Goal: Task Accomplishment & Management: Manage account settings

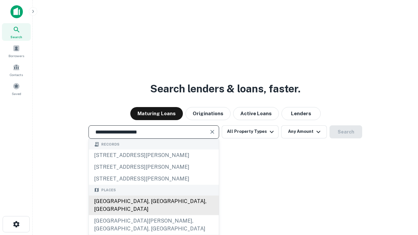
click at [154, 215] on div "[GEOGRAPHIC_DATA], [GEOGRAPHIC_DATA], [GEOGRAPHIC_DATA]" at bounding box center [154, 206] width 130 height 20
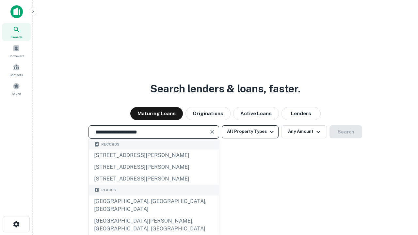
type input "**********"
click at [250, 132] on button "All Property Types" at bounding box center [250, 132] width 57 height 13
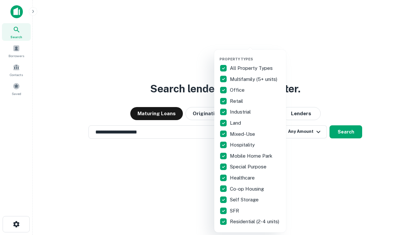
click at [256, 55] on button "button" at bounding box center [256, 55] width 72 height 0
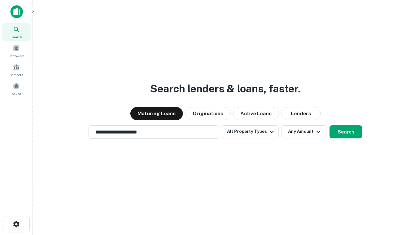
scroll to position [10, 0]
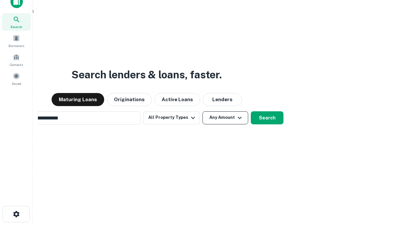
click at [203, 111] on button "Any Amount" at bounding box center [226, 117] width 46 height 13
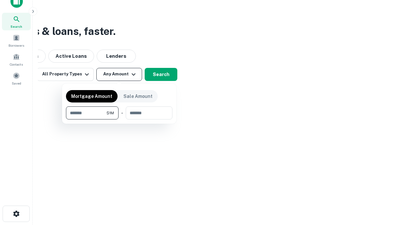
type input "*******"
click at [119, 120] on button "button" at bounding box center [119, 120] width 107 height 0
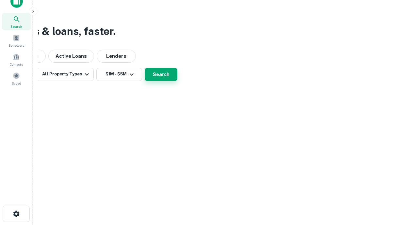
click at [177, 81] on button "Search" at bounding box center [161, 74] width 33 height 13
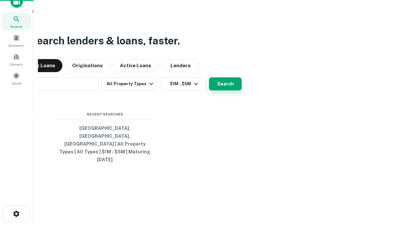
scroll to position [10, 0]
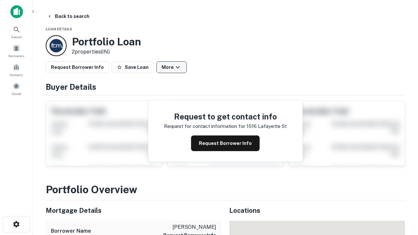
click at [172, 67] on button "More" at bounding box center [172, 67] width 30 height 12
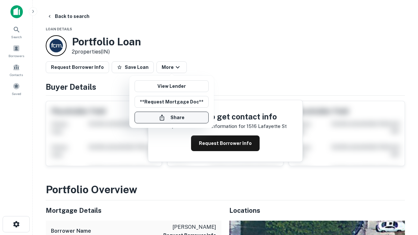
click at [172, 118] on button "Share" at bounding box center [172, 118] width 74 height 12
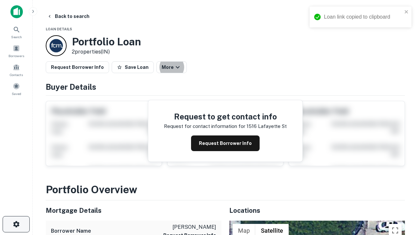
click at [16, 225] on icon "button" at bounding box center [16, 225] width 8 height 8
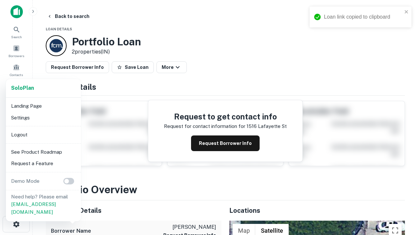
click at [43, 135] on li "Logout" at bounding box center [43, 135] width 70 height 12
